Goal: Task Accomplishment & Management: Manage account settings

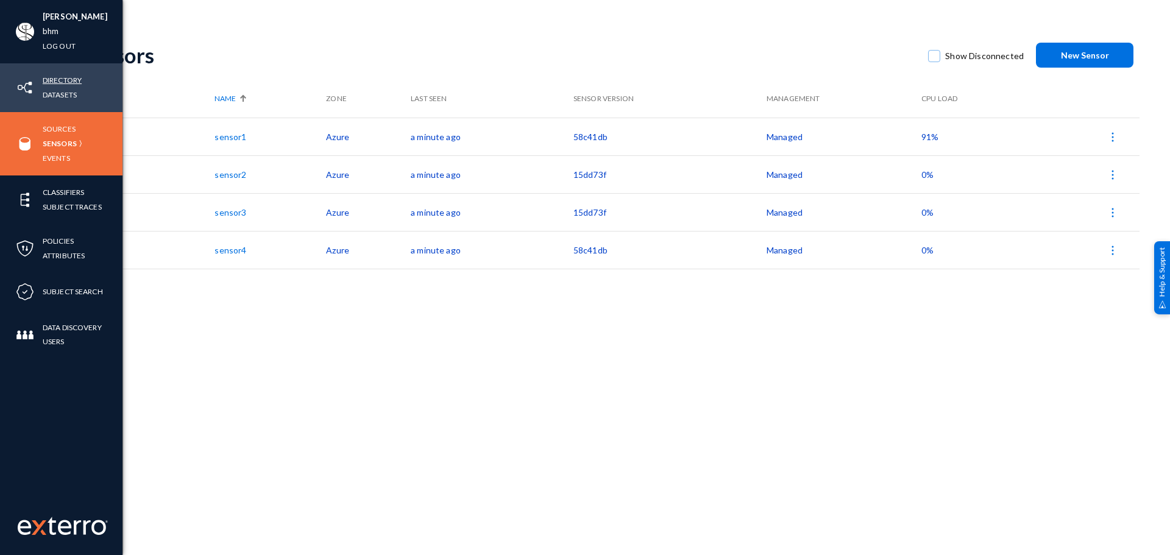
click at [71, 82] on link "Directory" at bounding box center [62, 80] width 39 height 14
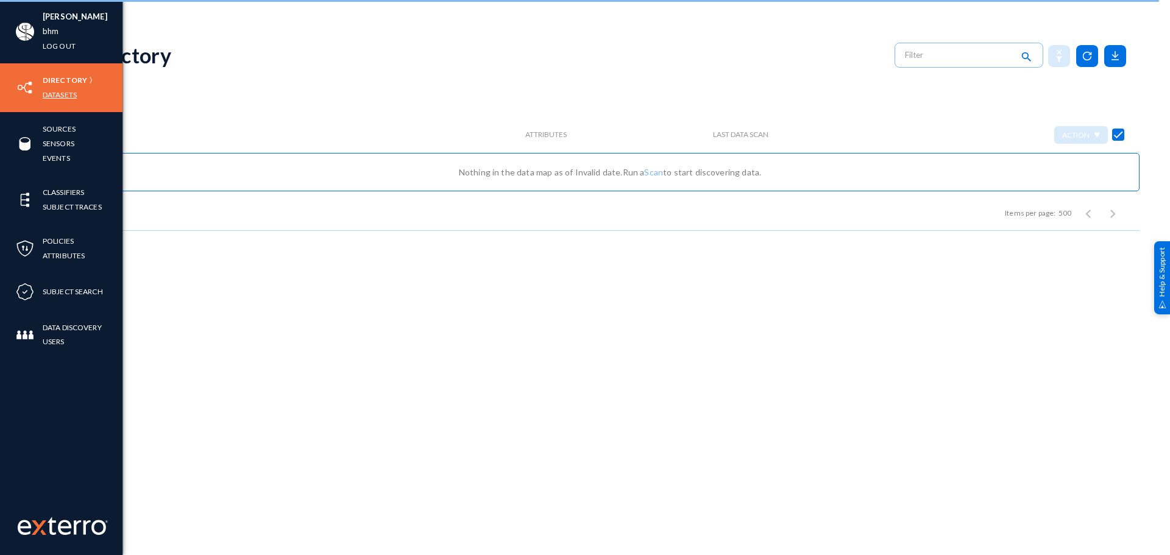
click at [65, 93] on link "Datasets" at bounding box center [60, 95] width 34 height 14
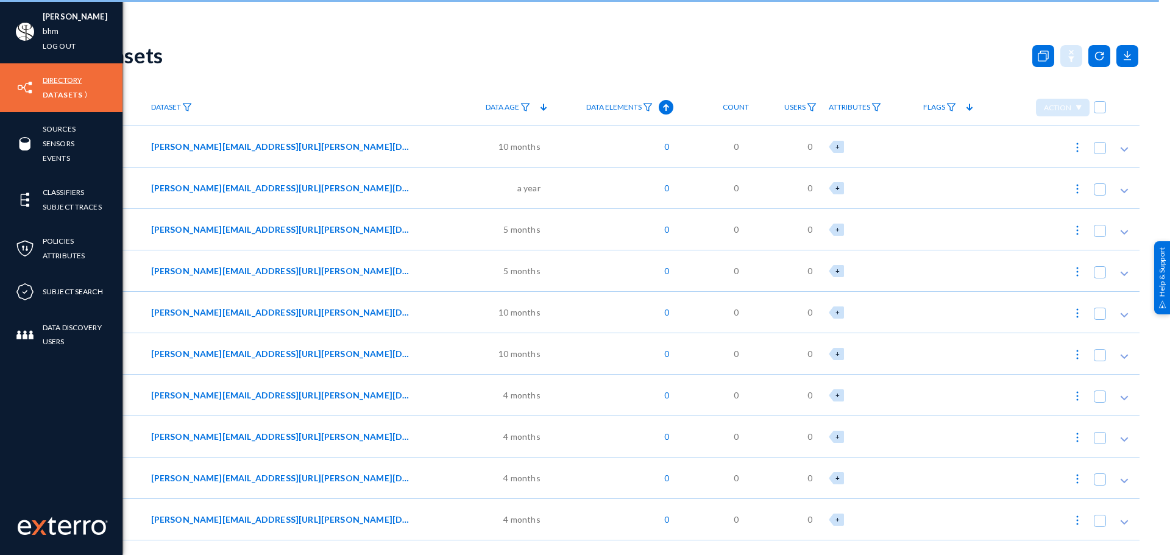
click at [67, 80] on link "Directory" at bounding box center [62, 80] width 39 height 14
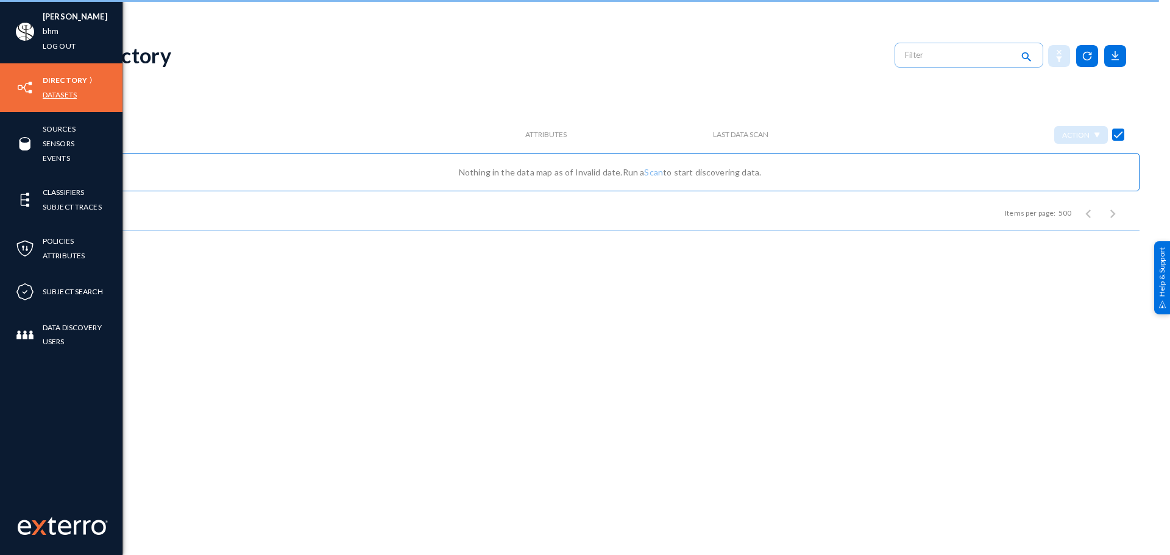
click at [49, 94] on link "Datasets" at bounding box center [60, 95] width 34 height 14
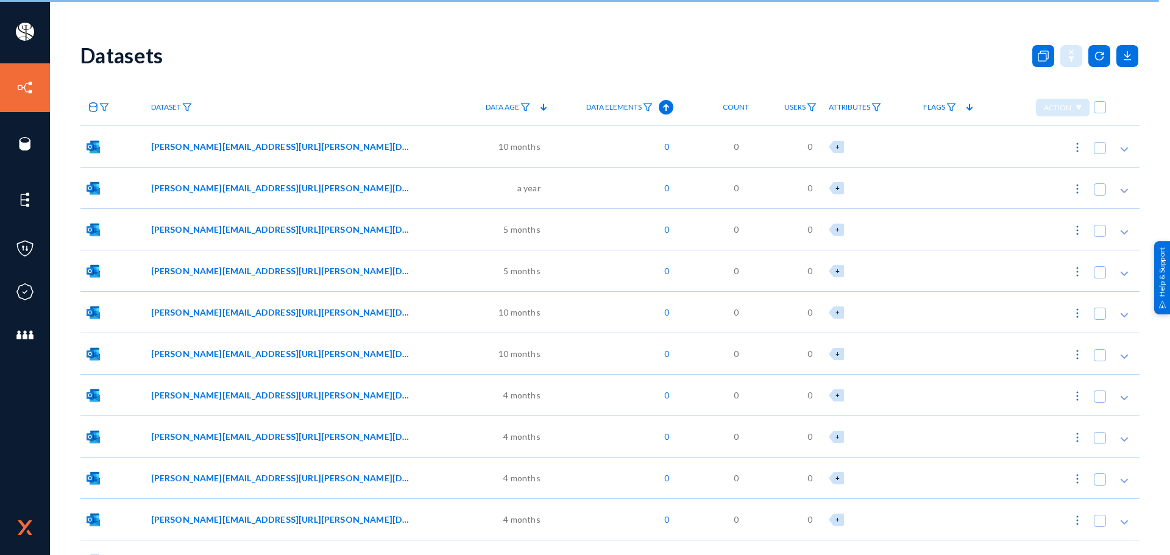
click at [191, 32] on div "Datasets" at bounding box center [609, 54] width 1059 height 49
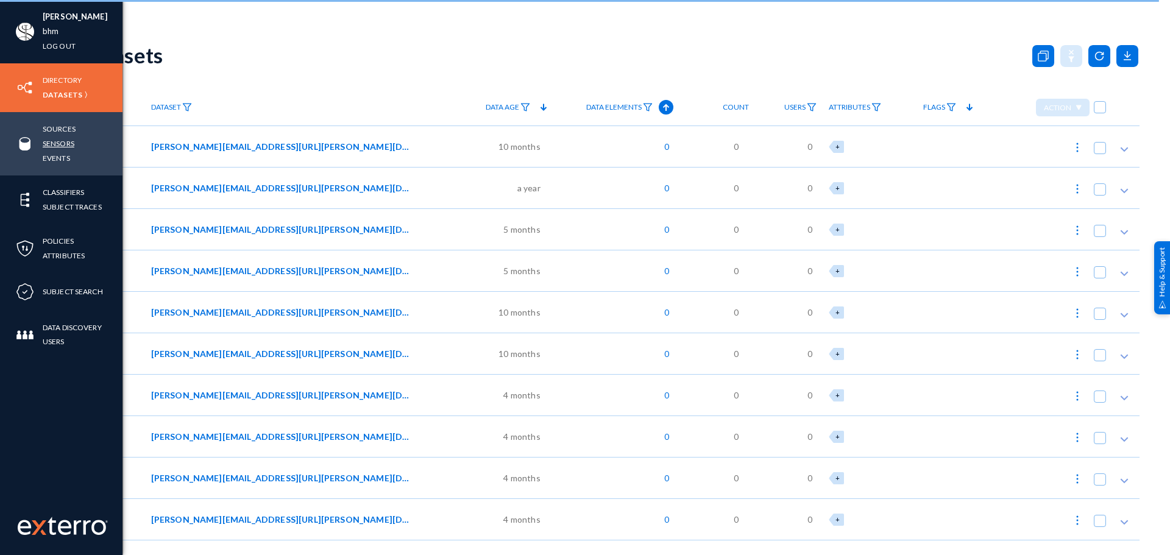
click at [55, 145] on link "Sensors" at bounding box center [59, 143] width 32 height 14
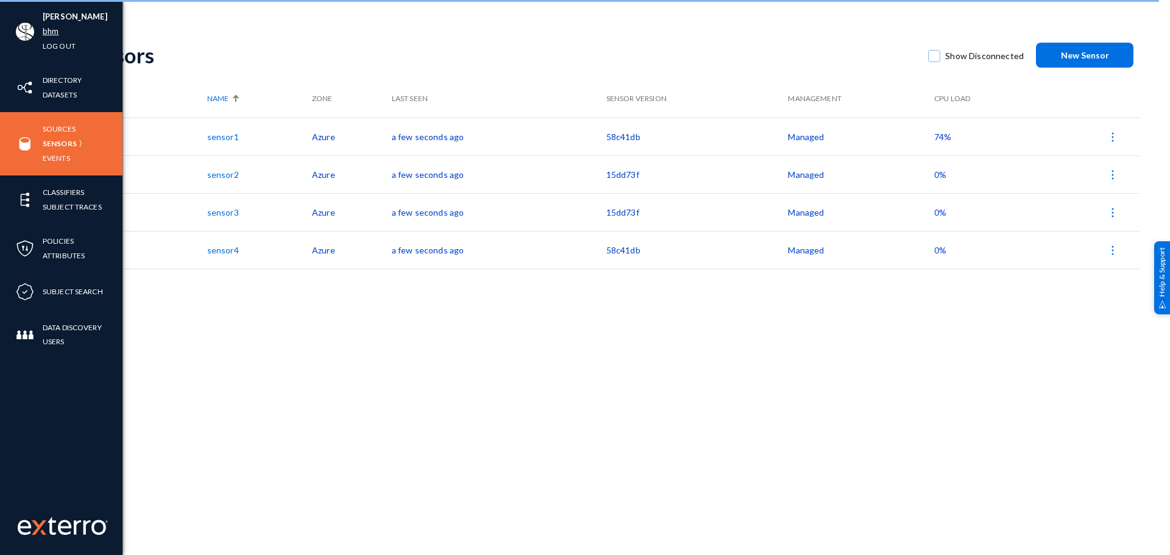
click at [52, 26] on link "bhm" at bounding box center [51, 31] width 16 height 14
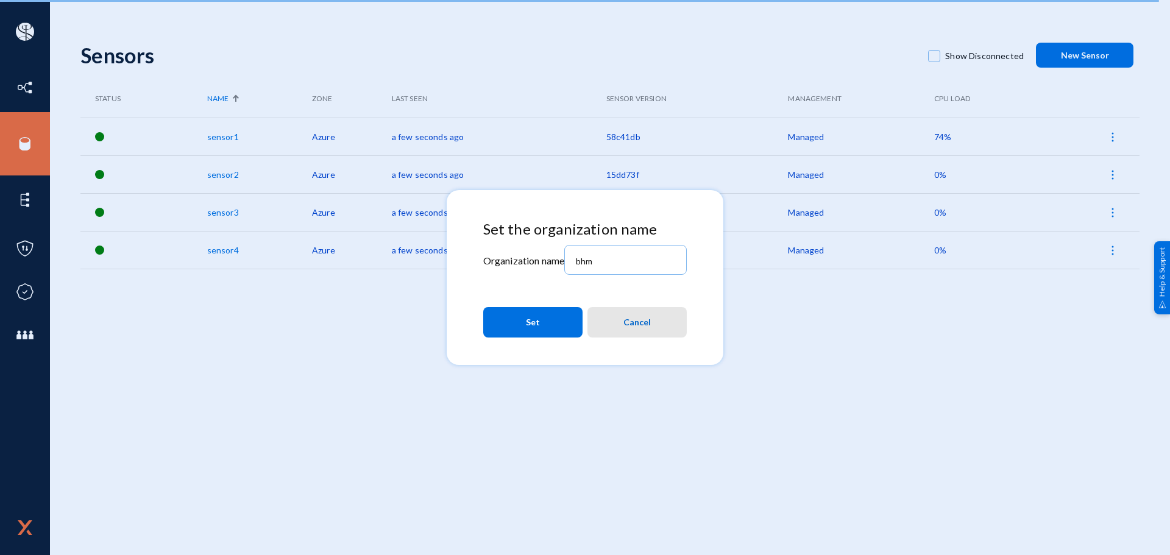
click at [638, 319] on span "Cancel" at bounding box center [636, 322] width 27 height 22
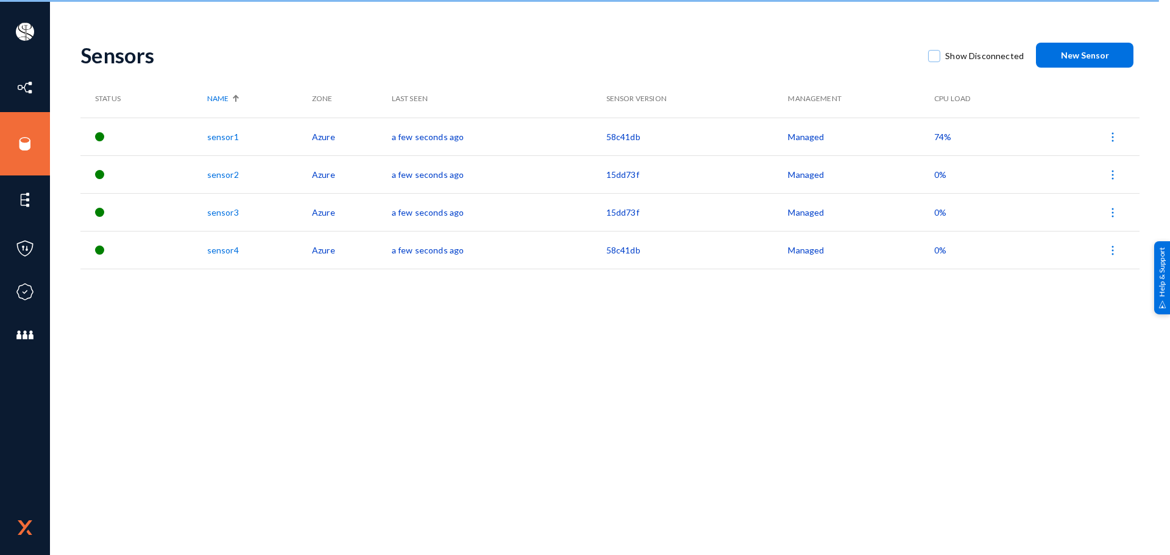
click at [1114, 175] on img at bounding box center [1113, 175] width 12 height 12
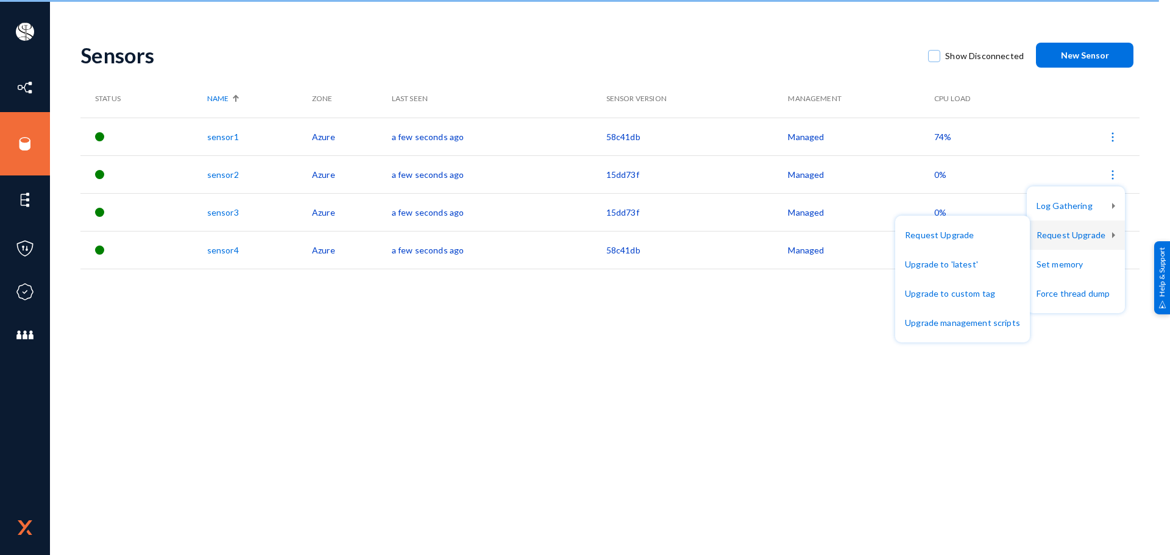
click at [615, 135] on div at bounding box center [585, 277] width 1170 height 555
click at [615, 135] on td "58c41db" at bounding box center [697, 137] width 182 height 38
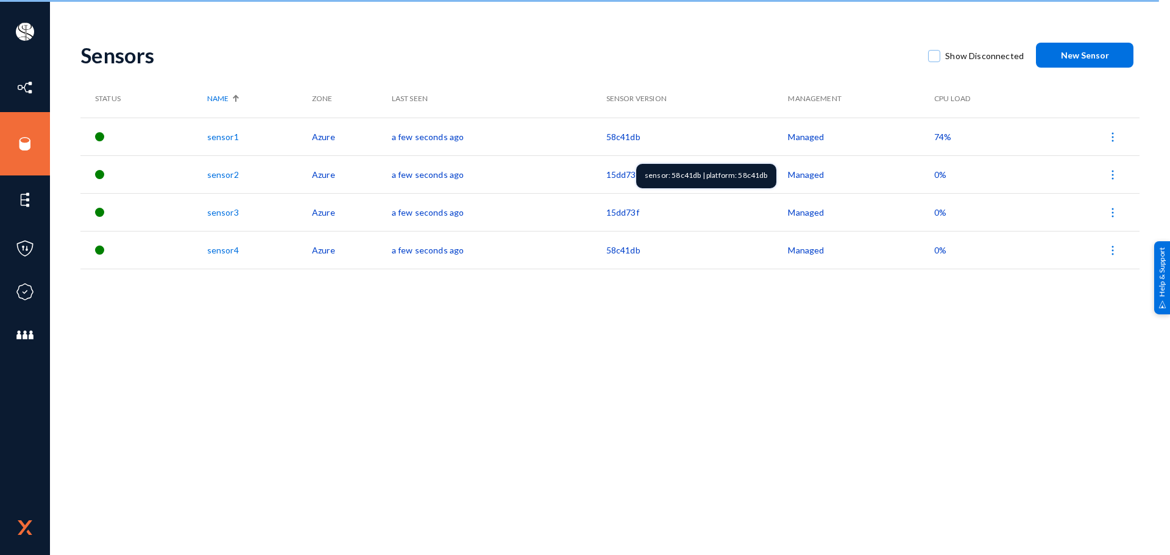
copy td "58c41db"
click at [1113, 172] on img at bounding box center [1113, 175] width 12 height 12
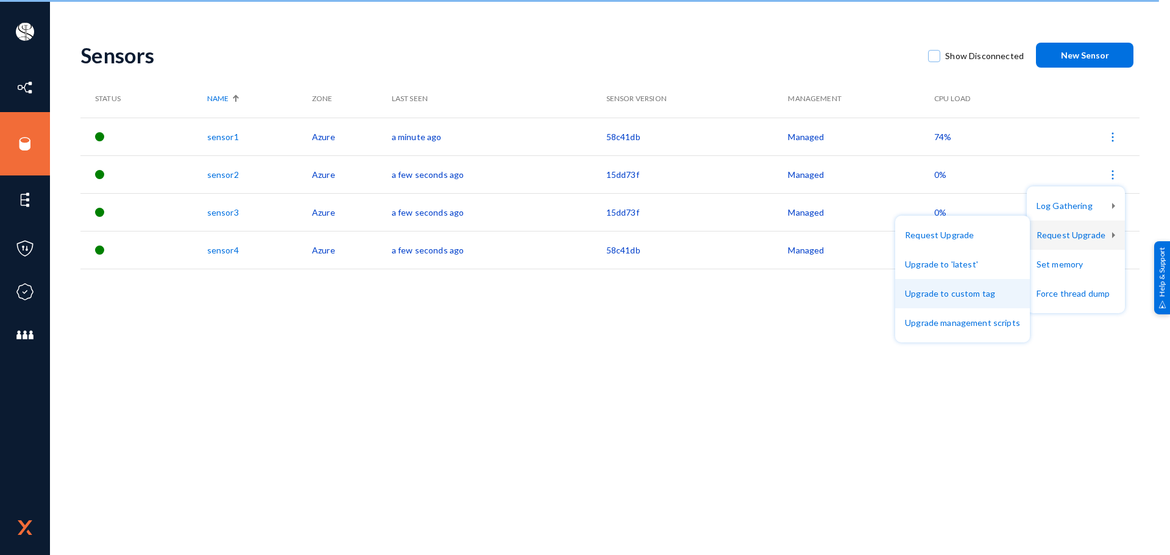
click at [984, 290] on button "Upgrade to custom tag" at bounding box center [962, 293] width 135 height 29
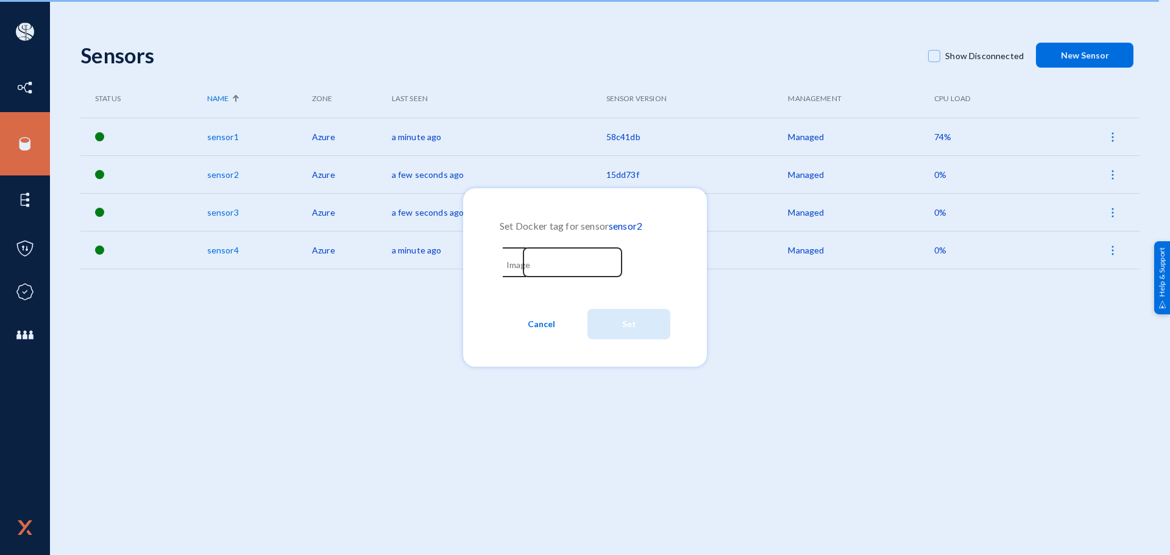
paste input "58c41db"
click at [583, 261] on input "Image" at bounding box center [563, 263] width 105 height 11
type input "58c41db"
click at [619, 325] on button "Set" at bounding box center [628, 324] width 83 height 30
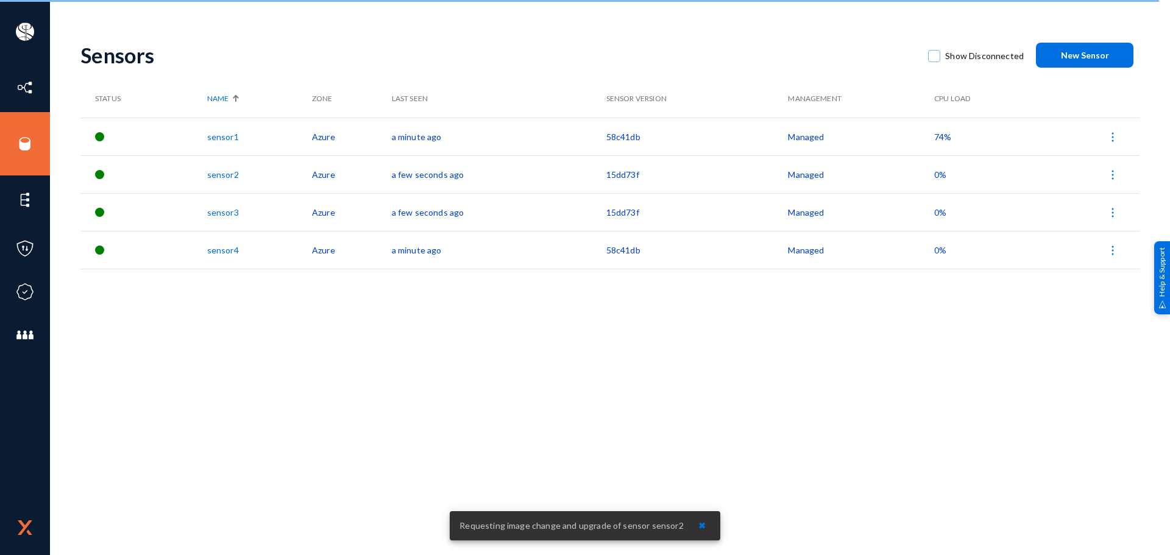
click at [1114, 216] on img at bounding box center [1113, 213] width 12 height 12
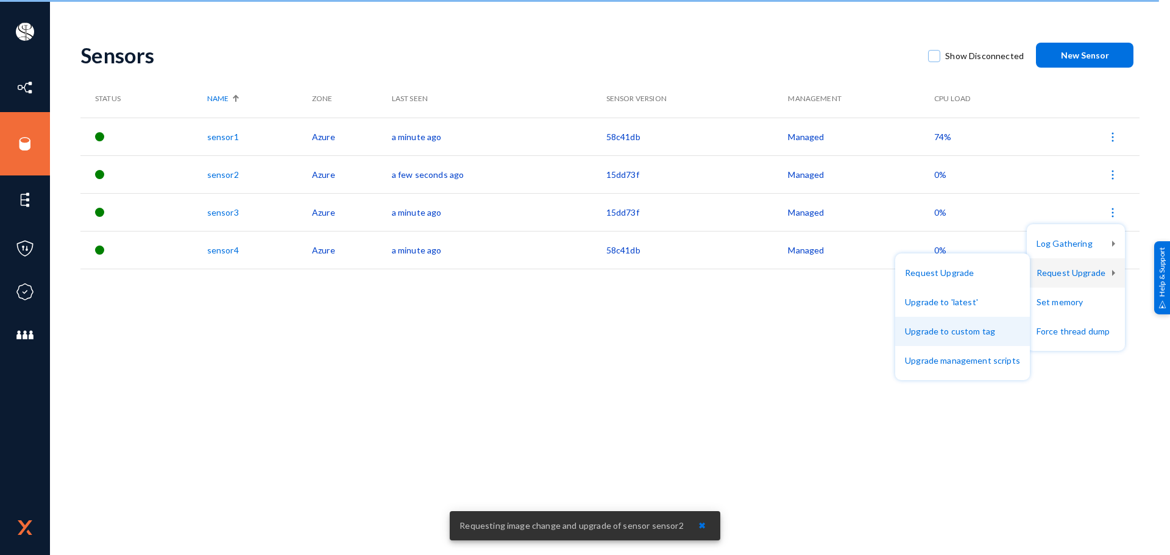
click at [977, 322] on button "Upgrade to custom tag" at bounding box center [962, 331] width 135 height 29
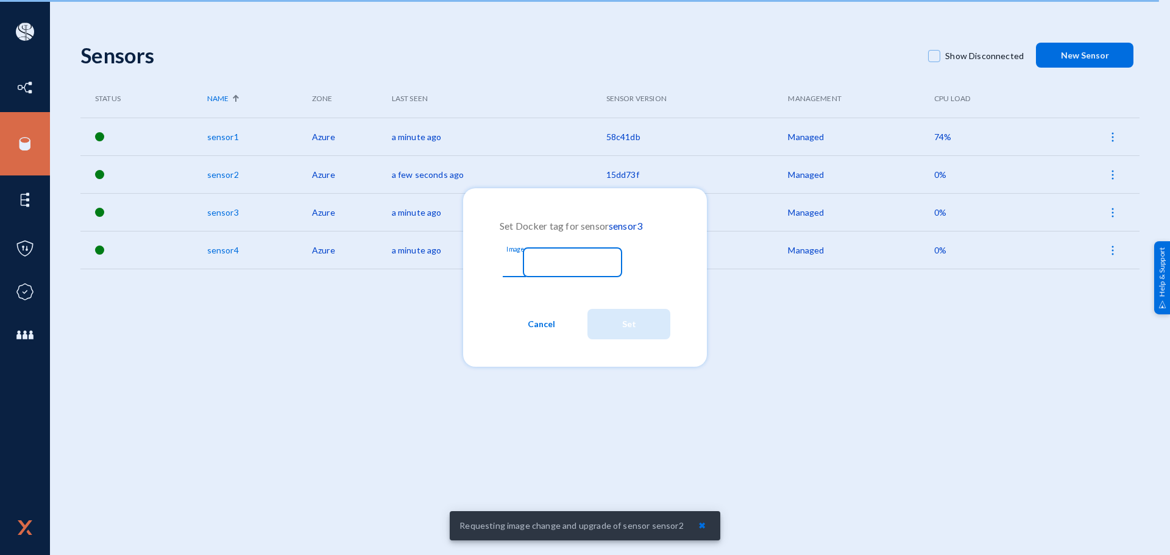
paste input "58c41db"
click at [587, 263] on input "58c41db" at bounding box center [563, 263] width 105 height 11
type input "58c41db"
click at [619, 319] on button "Set" at bounding box center [628, 324] width 83 height 30
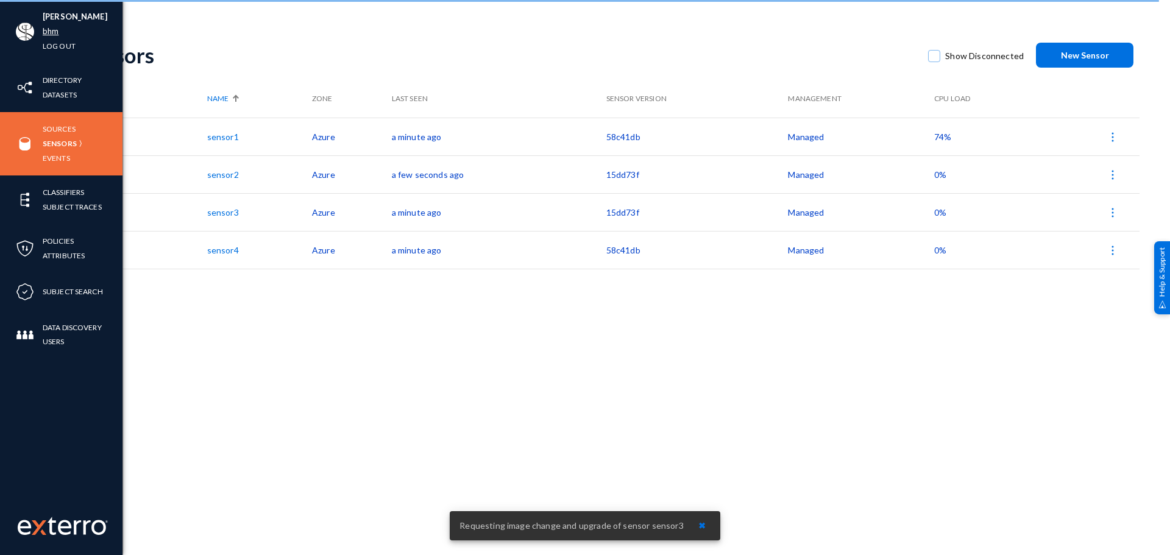
click at [54, 30] on link "bhm" at bounding box center [51, 31] width 16 height 14
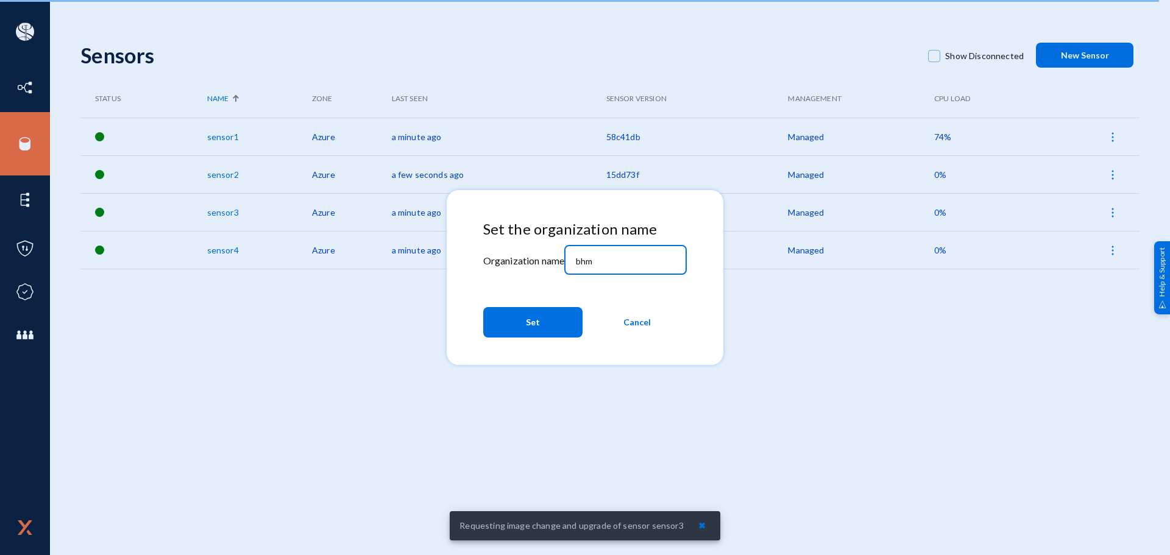
click at [629, 265] on input "bhm" at bounding box center [628, 261] width 105 height 11
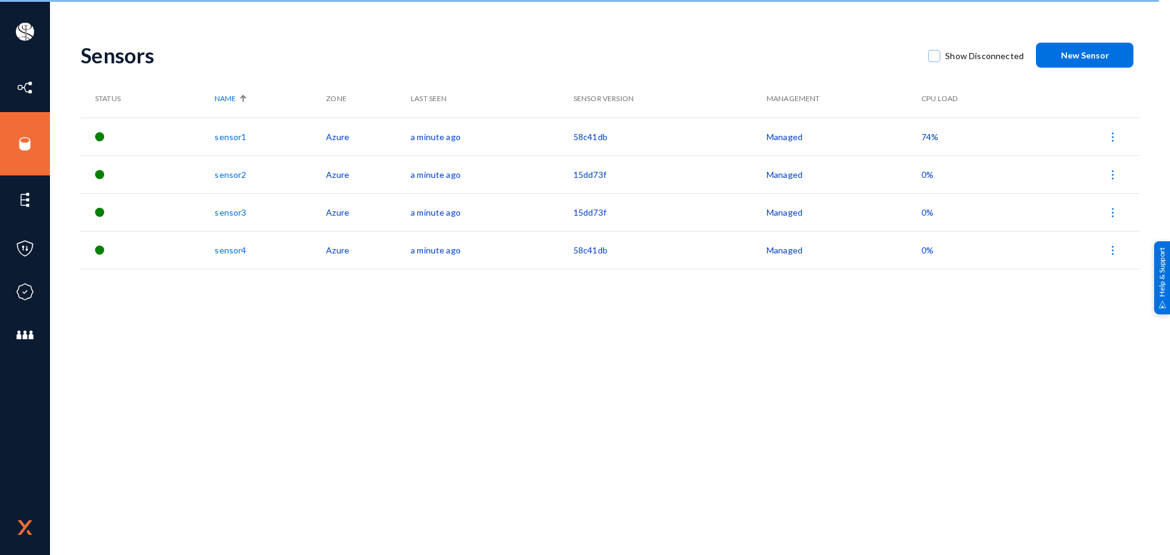
click at [933, 135] on span "74%" at bounding box center [929, 137] width 17 height 10
click at [865, 312] on div at bounding box center [585, 277] width 1170 height 555
click at [918, 300] on div "Sensors Show Disconnected New Sensor Status Name Zone Last Seen Sensor Version …" at bounding box center [609, 213] width 1059 height 366
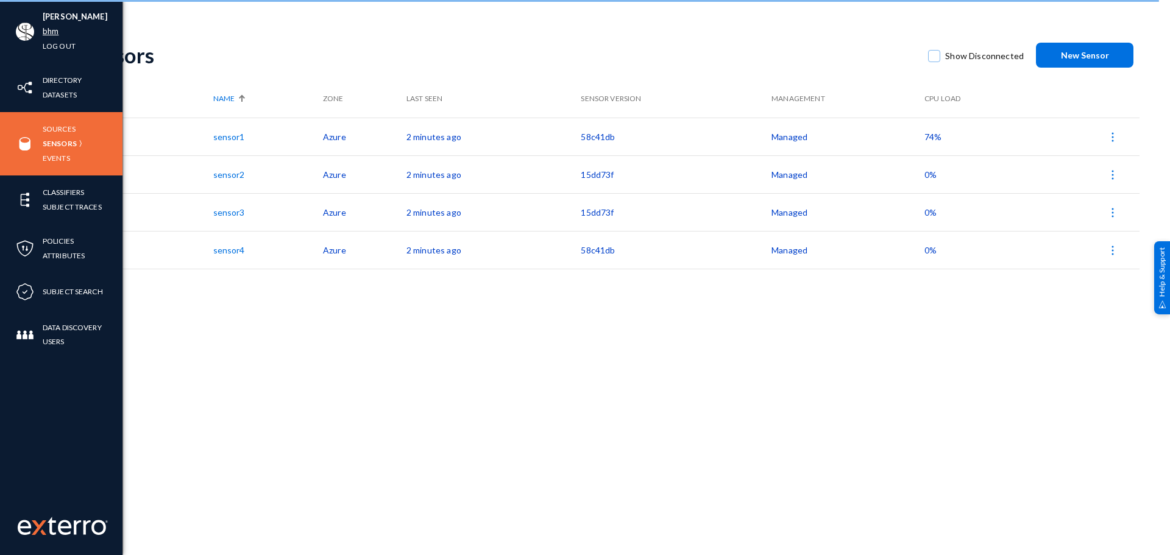
click at [48, 31] on link "bhm" at bounding box center [51, 31] width 16 height 14
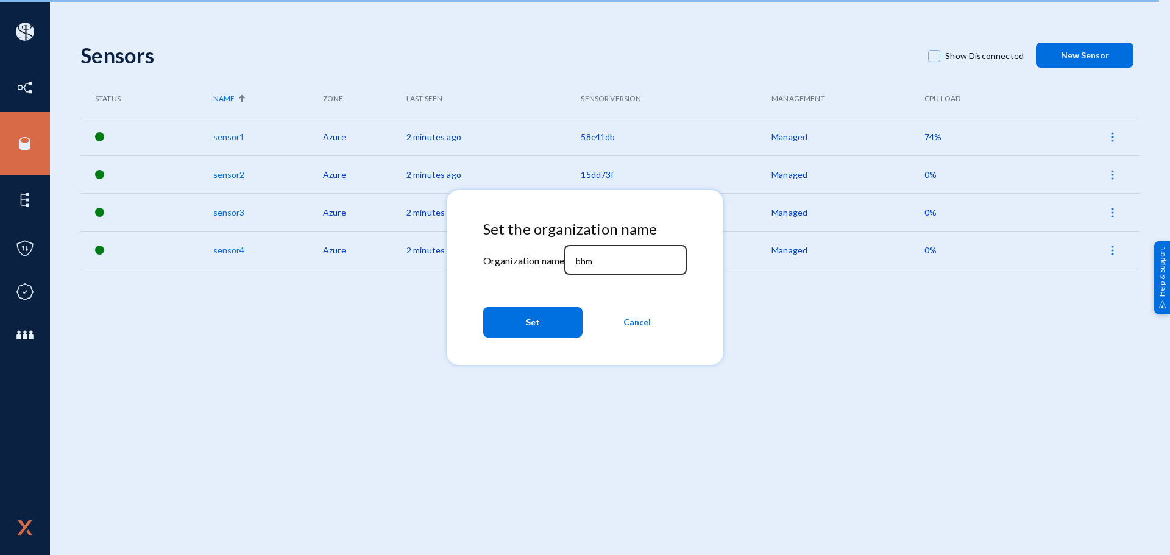
click at [619, 268] on div "bhm" at bounding box center [626, 259] width 110 height 32
click at [612, 264] on input "milestoneprivacy" at bounding box center [628, 261] width 105 height 11
type input "milestoneprivacy"
click at [564, 319] on button "Set" at bounding box center [532, 322] width 99 height 30
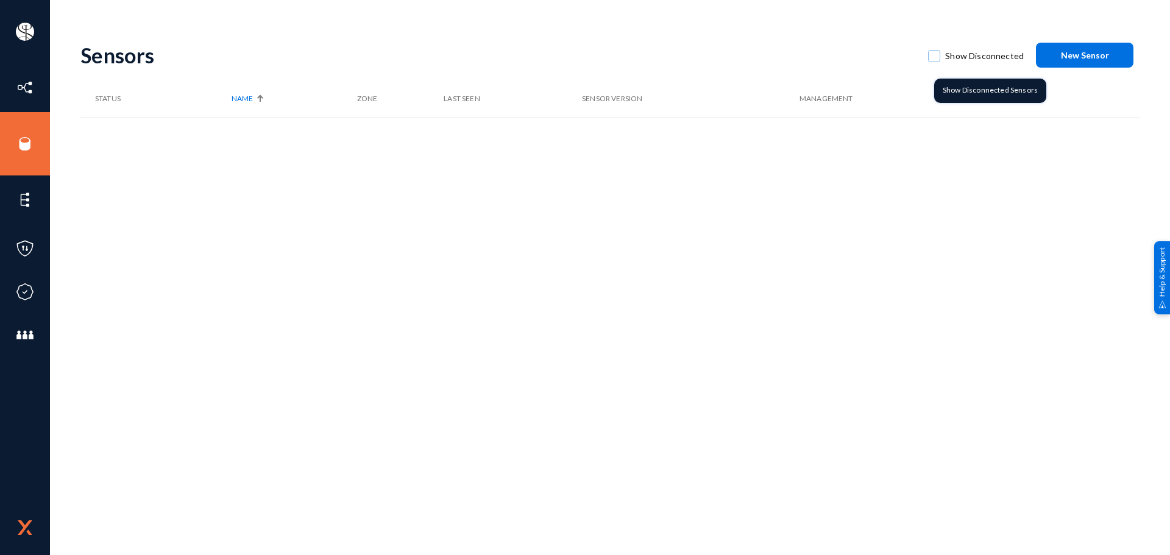
click at [938, 55] on span at bounding box center [934, 56] width 12 height 12
click at [935, 62] on input "Show Disconnected" at bounding box center [933, 62] width 1 height 1
click at [938, 55] on span at bounding box center [934, 56] width 12 height 12
click at [935, 62] on input "Show Disconnected" at bounding box center [933, 62] width 1 height 1
checkbox input "false"
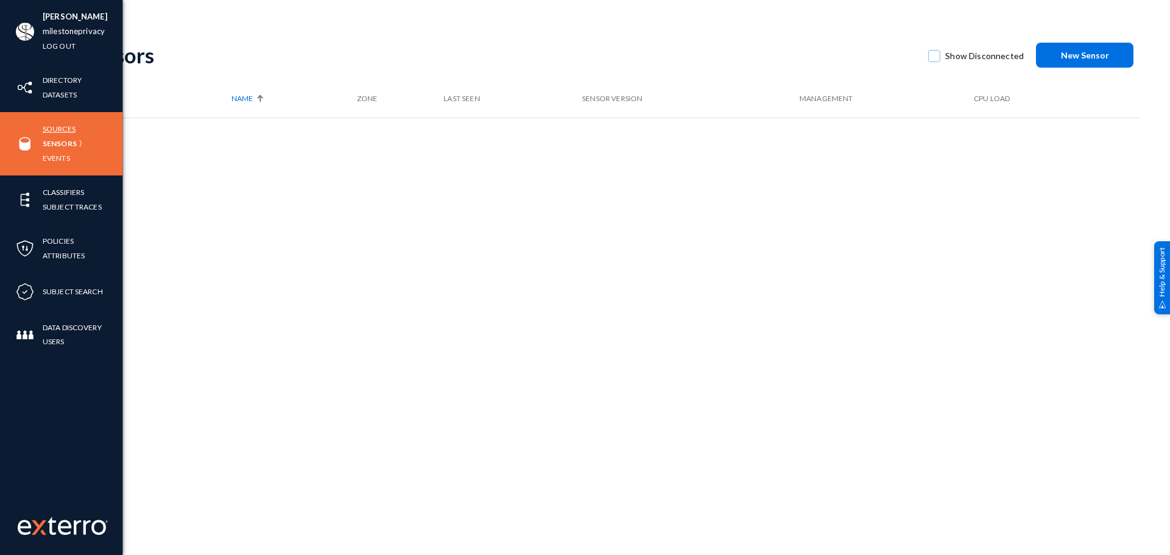
click at [63, 129] on link "Sources" at bounding box center [59, 129] width 33 height 14
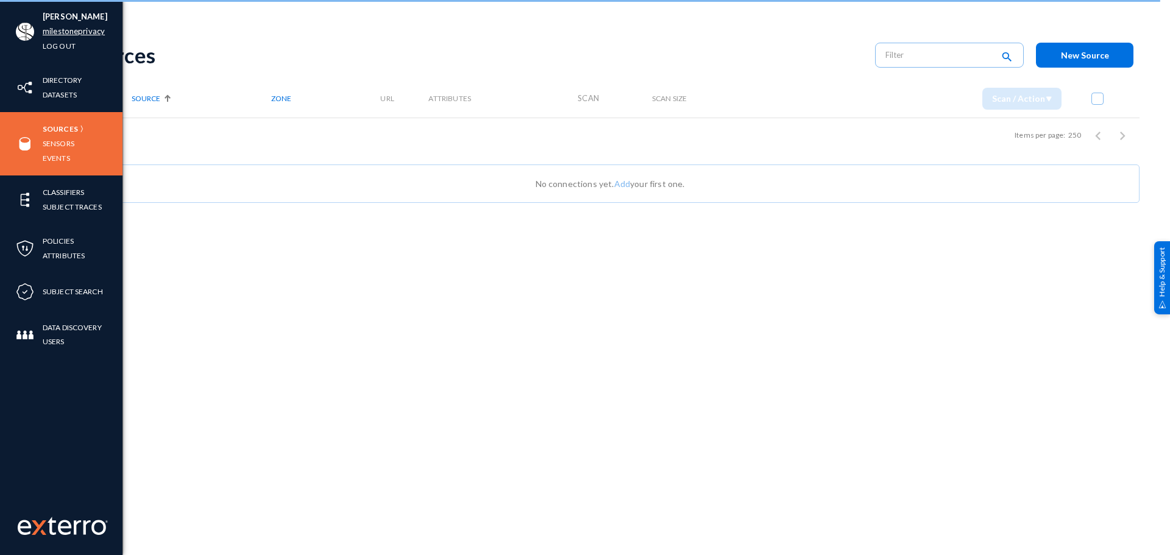
click at [63, 29] on link "milestoneprivacy" at bounding box center [74, 31] width 62 height 14
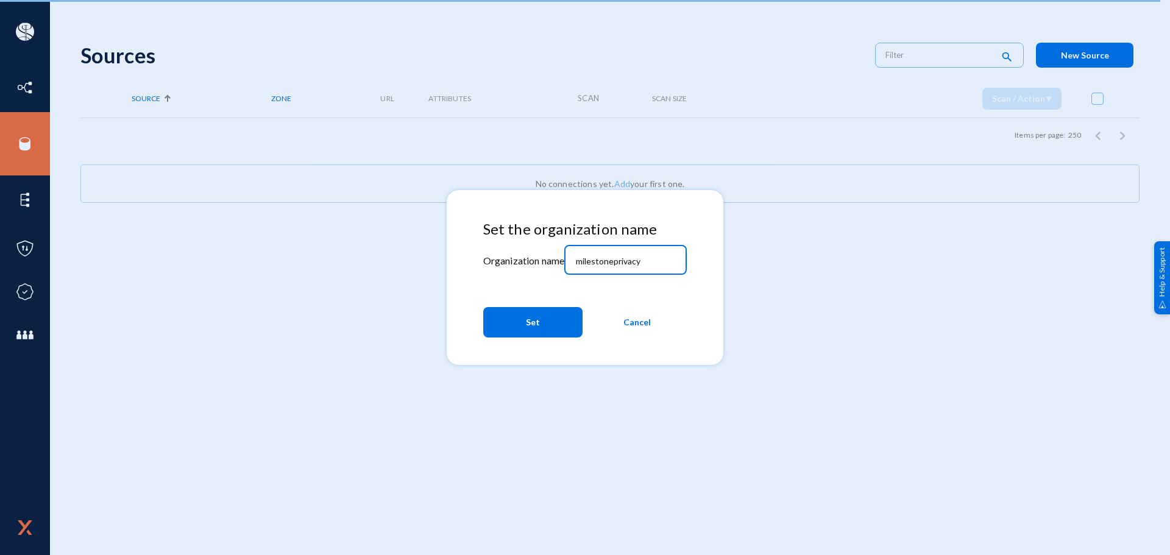
click at [652, 261] on input "milestoneprivacy" at bounding box center [628, 261] width 105 height 11
type input "milestone"
click at [542, 324] on button "Set" at bounding box center [532, 322] width 99 height 30
